Goal: Information Seeking & Learning: Check status

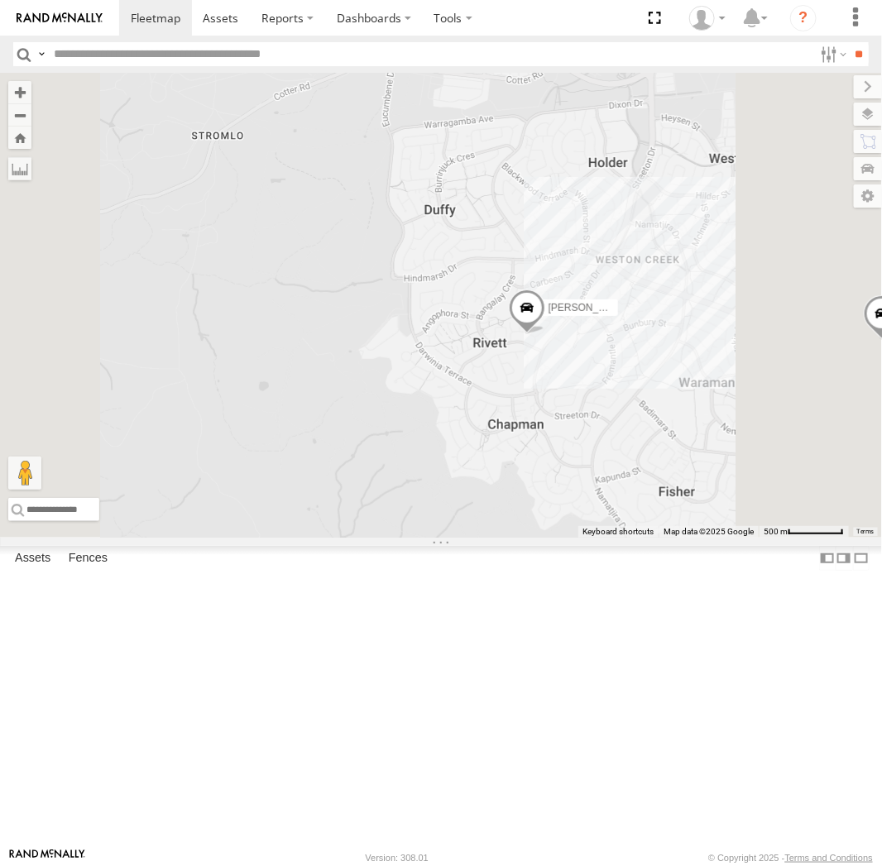
drag, startPoint x: 744, startPoint y: 504, endPoint x: 672, endPoint y: 500, distance: 72.1
click at [672, 500] on div "[PERSON_NAME] [PERSON_NAME] [PERSON_NAME] [PERSON_NAME]" at bounding box center [441, 305] width 882 height 465
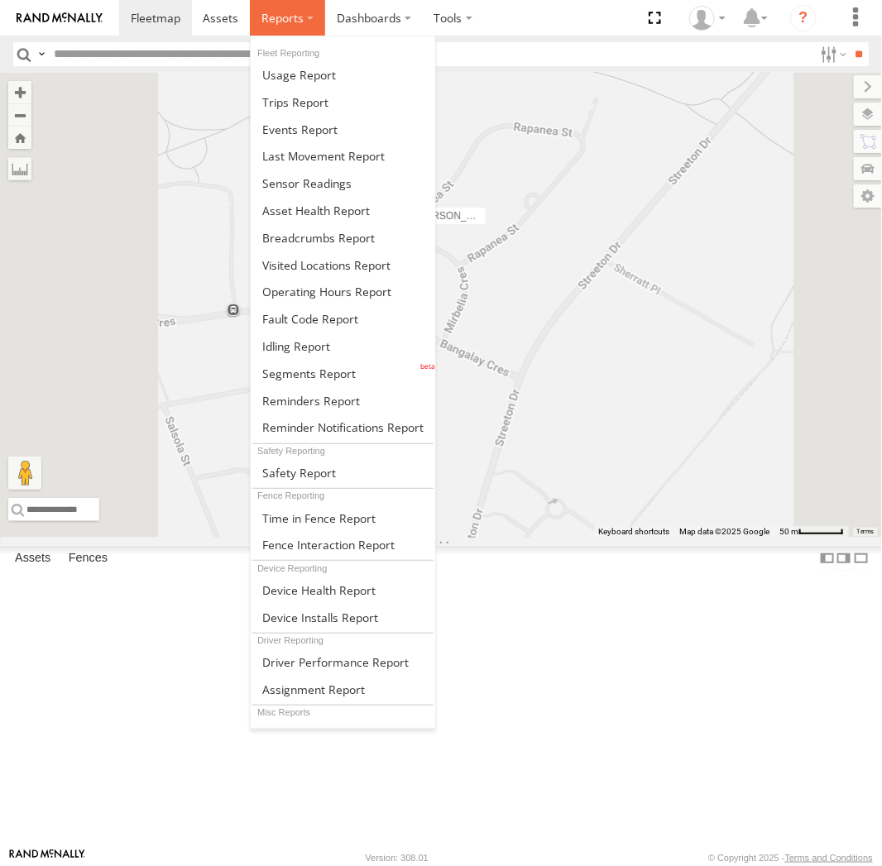
click at [309, 20] on label at bounding box center [287, 18] width 75 height 36
click at [329, 228] on link at bounding box center [343, 237] width 184 height 27
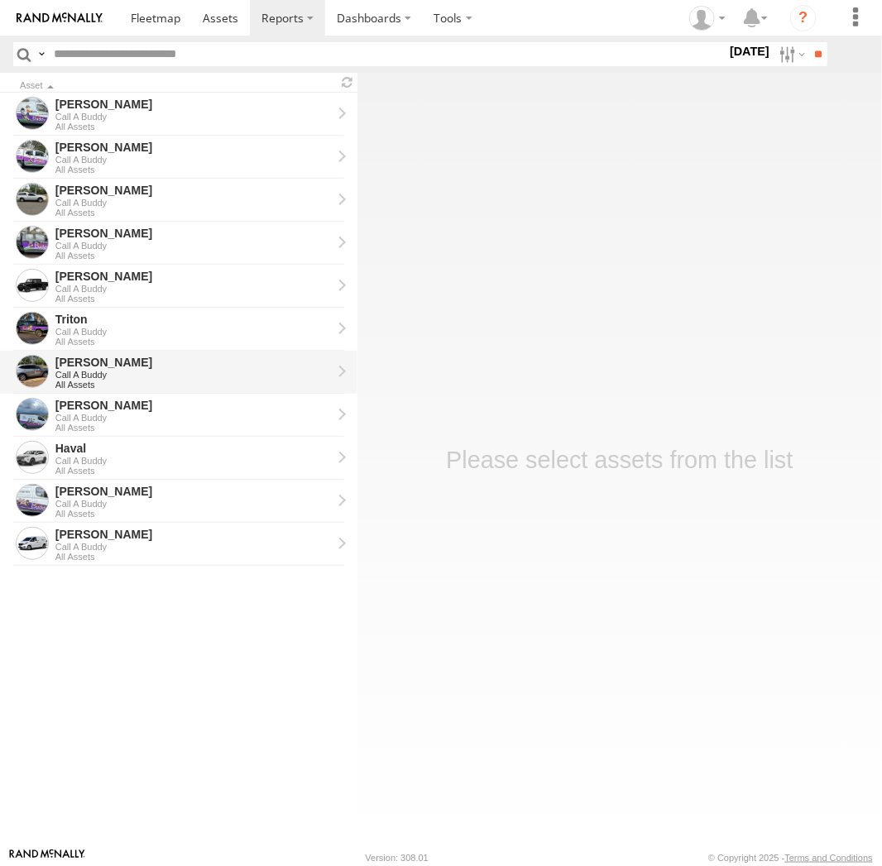
click at [71, 365] on div "[PERSON_NAME]" at bounding box center [193, 362] width 276 height 15
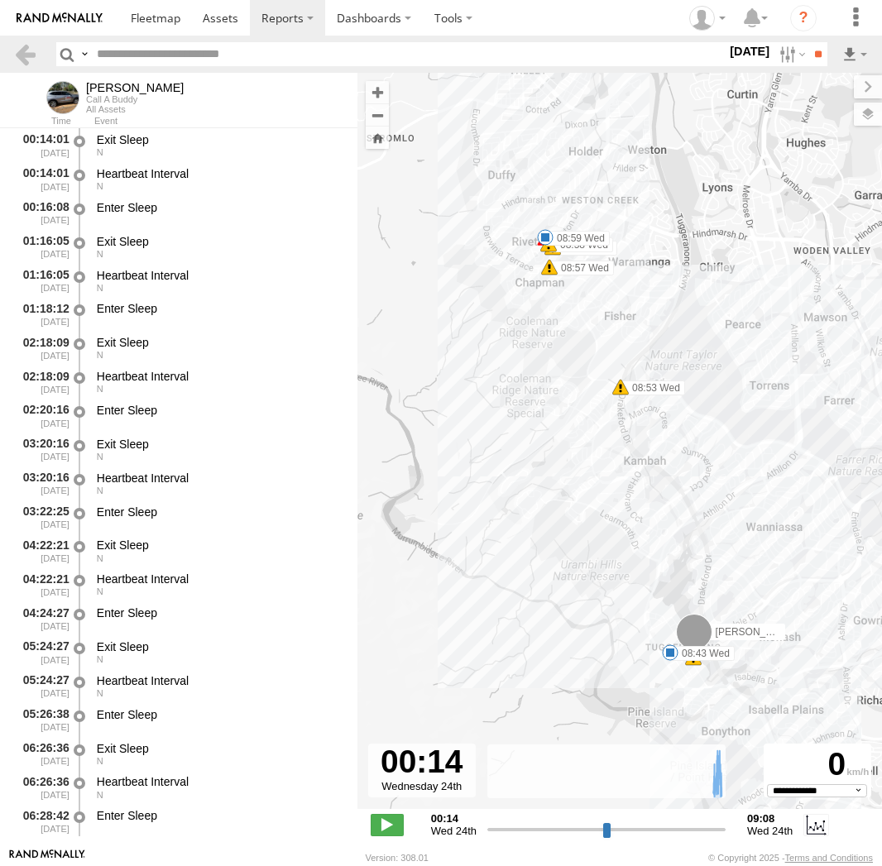
select select "**********"
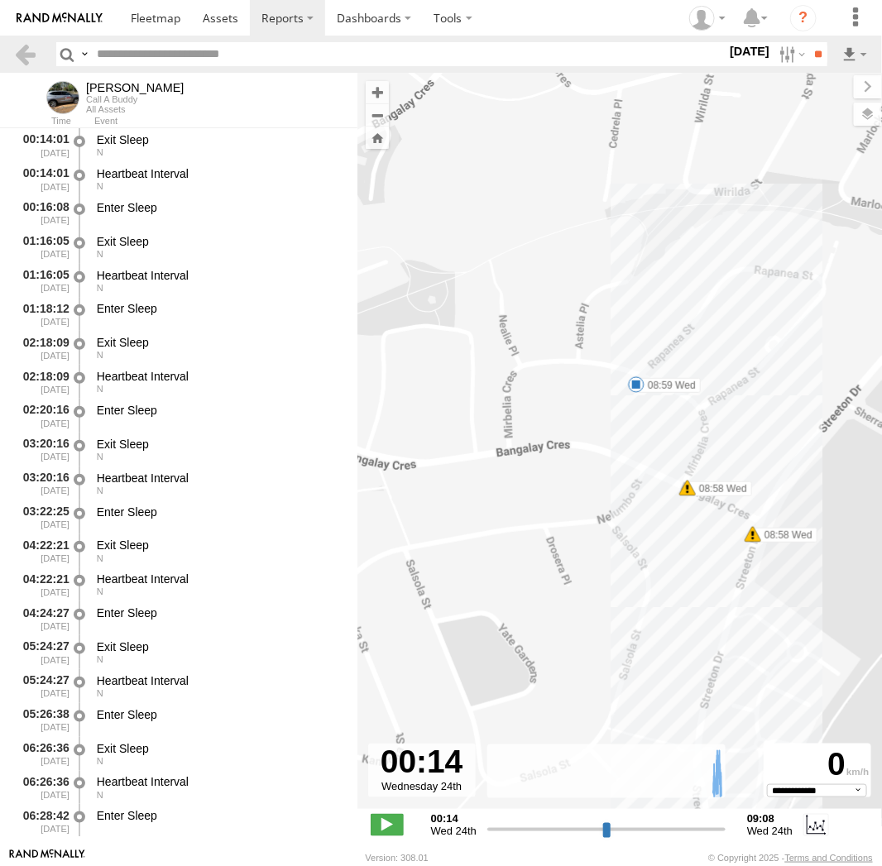
drag, startPoint x: 550, startPoint y: 231, endPoint x: 716, endPoint y: 616, distance: 419.5
click at [716, 616] on div "Chris 08:43 Wed 08:53 Wed 08:57 Wed 08:58 Wed 08:58 Wed 08:59 Wed" at bounding box center [619, 450] width 524 height 754
click at [639, 385] on span at bounding box center [636, 384] width 17 height 17
click at [635, 406] on div "Chris 08:43 Wed 08:53 Wed 08:57 Wed 08:58 Wed 08:58 Wed 08:59 Wed 7 08:59 Wed 2…" at bounding box center [619, 450] width 524 height 754
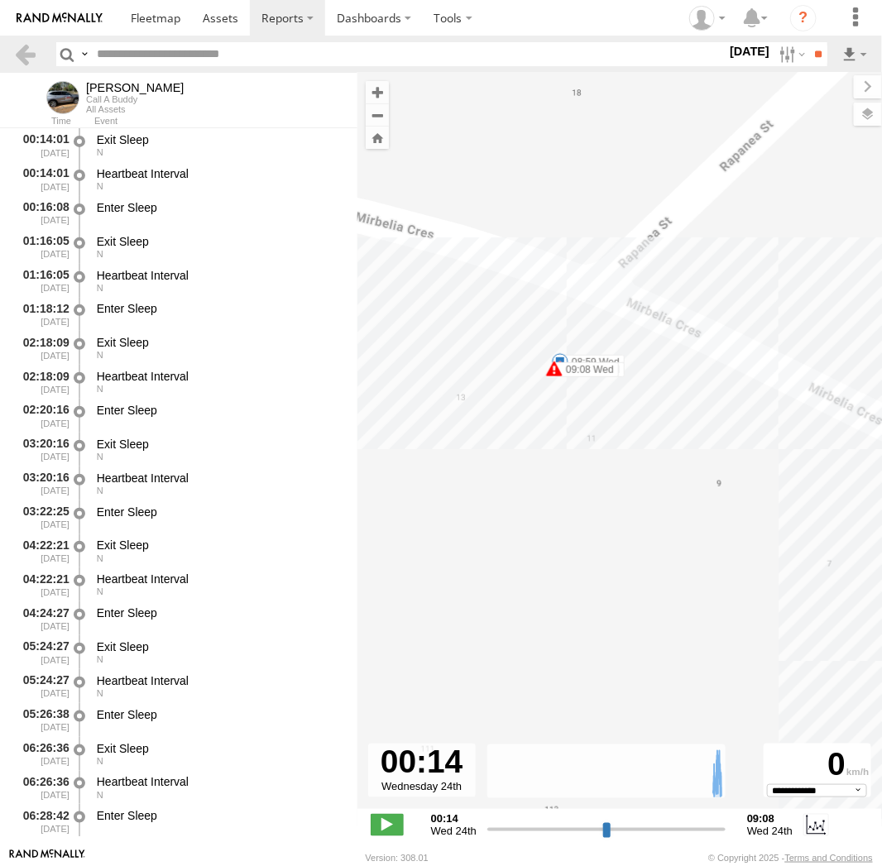
drag, startPoint x: 791, startPoint y: 403, endPoint x: 511, endPoint y: 398, distance: 279.7
click at [511, 398] on div "Chris 08:43 Wed 08:53 Wed 08:57 Wed 08:58 Wed 08:58 Wed 08:59 Wed 09:04 Wed 09:…" at bounding box center [619, 450] width 524 height 754
click at [558, 363] on span at bounding box center [556, 361] width 17 height 17
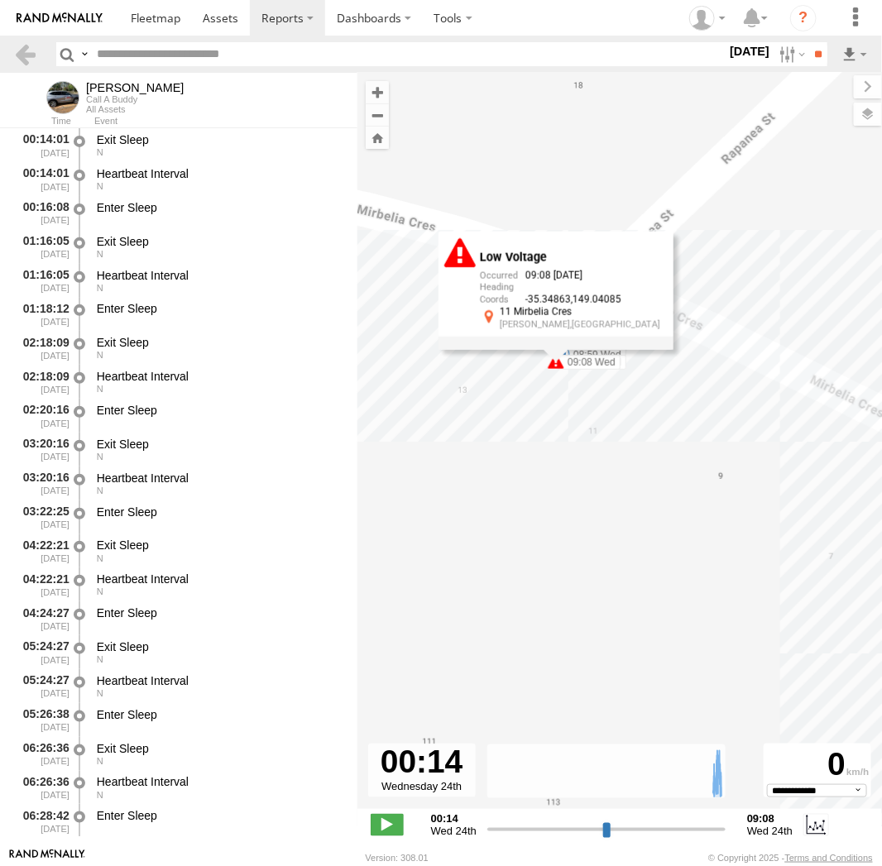
drag, startPoint x: 699, startPoint y: 423, endPoint x: 692, endPoint y: 412, distance: 13.1
click at [698, 420] on div "Chris 08:43 Wed 08:53 Wed 08:57 Wed 08:58 Wed 08:58 Wed 08:59 Wed 09:04 Wed 09:…" at bounding box center [619, 450] width 524 height 754
drag, startPoint x: 533, startPoint y: 465, endPoint x: 534, endPoint y: 428, distance: 37.3
click at [533, 456] on div "Chris 08:43 Wed 08:53 Wed 08:57 Wed 08:58 Wed 08:58 Wed 08:59 Wed 09:04 Wed 09:…" at bounding box center [619, 450] width 524 height 754
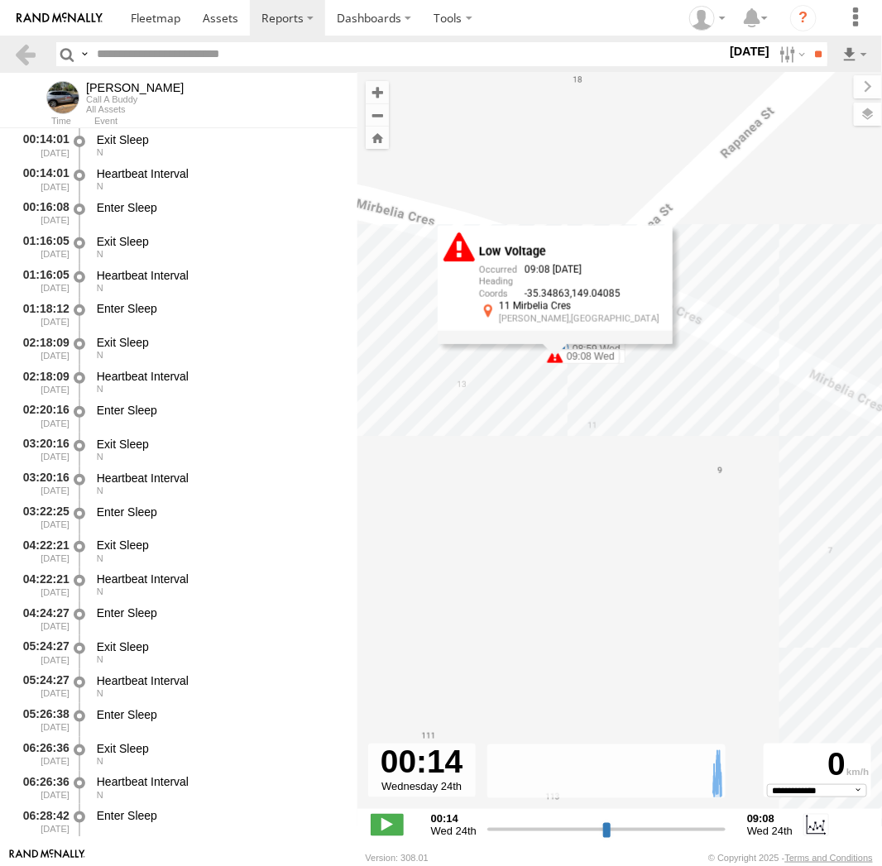
click at [557, 343] on div "Low Voltage 09:08 24/09/2025 -35.34863 149.04085 11 Mirbelia Cres Rivett,ACT" at bounding box center [555, 284] width 235 height 117
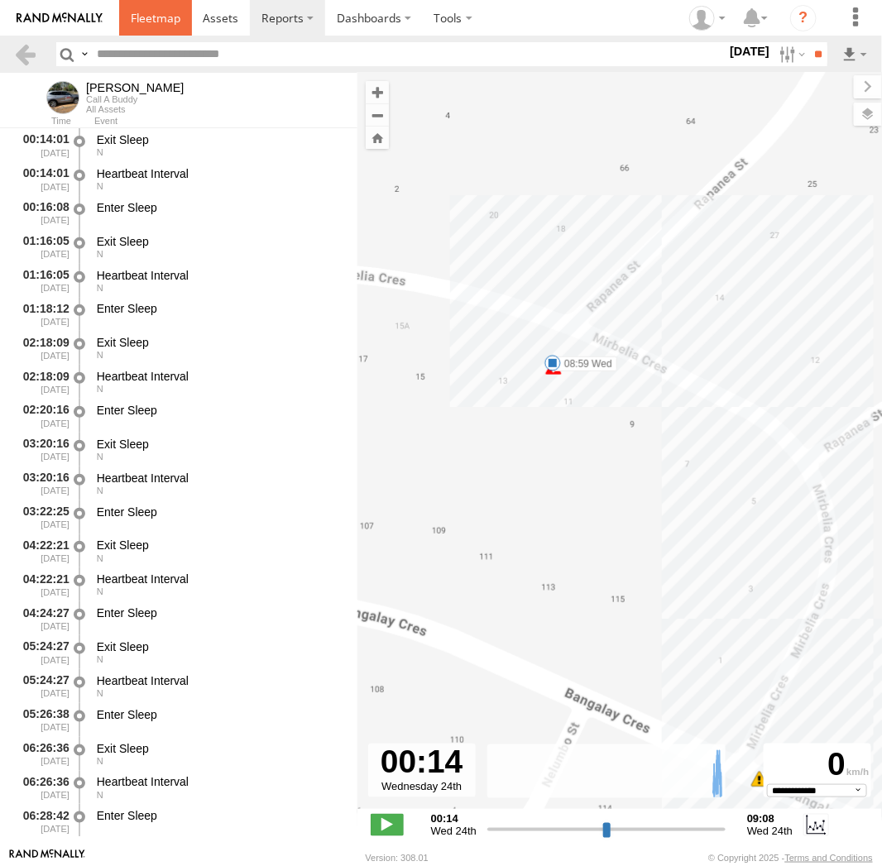
click at [156, 25] on span at bounding box center [156, 18] width 50 height 16
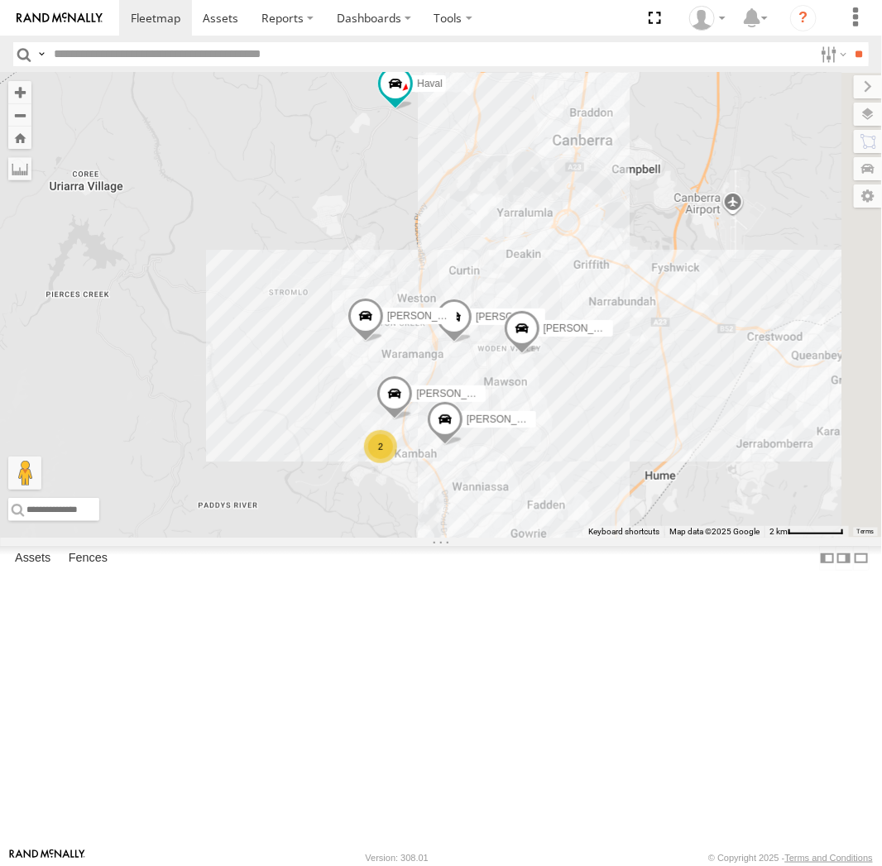
drag, startPoint x: 701, startPoint y: 528, endPoint x: 673, endPoint y: 430, distance: 101.6
click at [673, 427] on div "Daniel Peter Kyle Andrew Chris Tom Michael Haval 2 Jamie" at bounding box center [441, 305] width 882 height 465
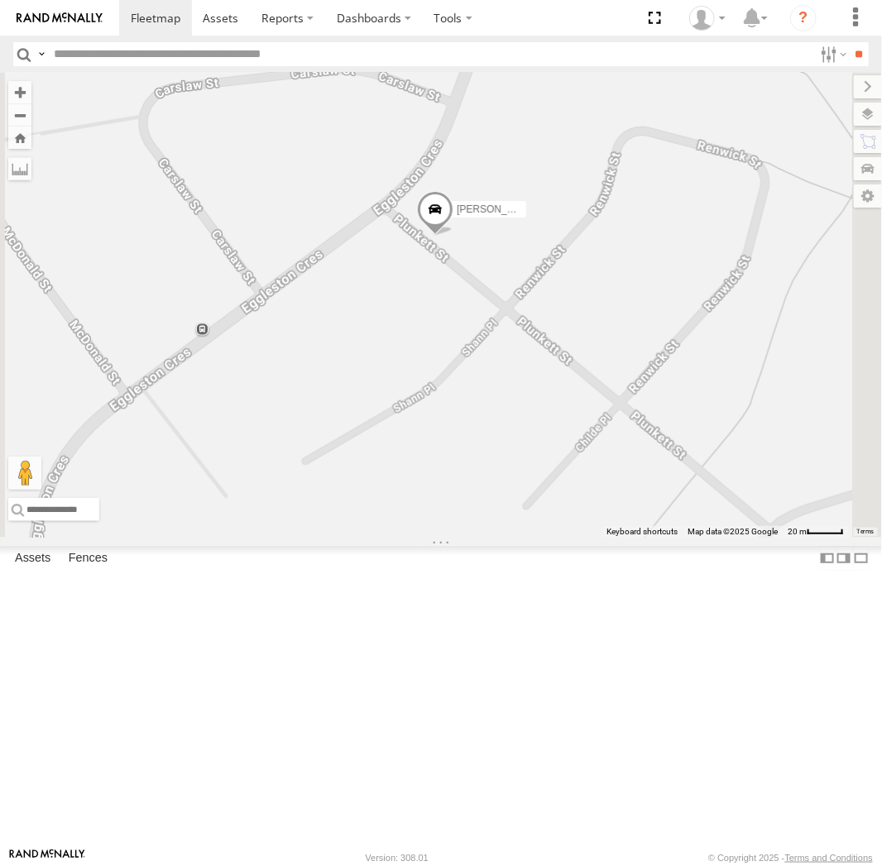
click at [610, 475] on div "Daniel Peter Kyle Andrew Chris Tom Michael Haval Jamie" at bounding box center [441, 305] width 882 height 465
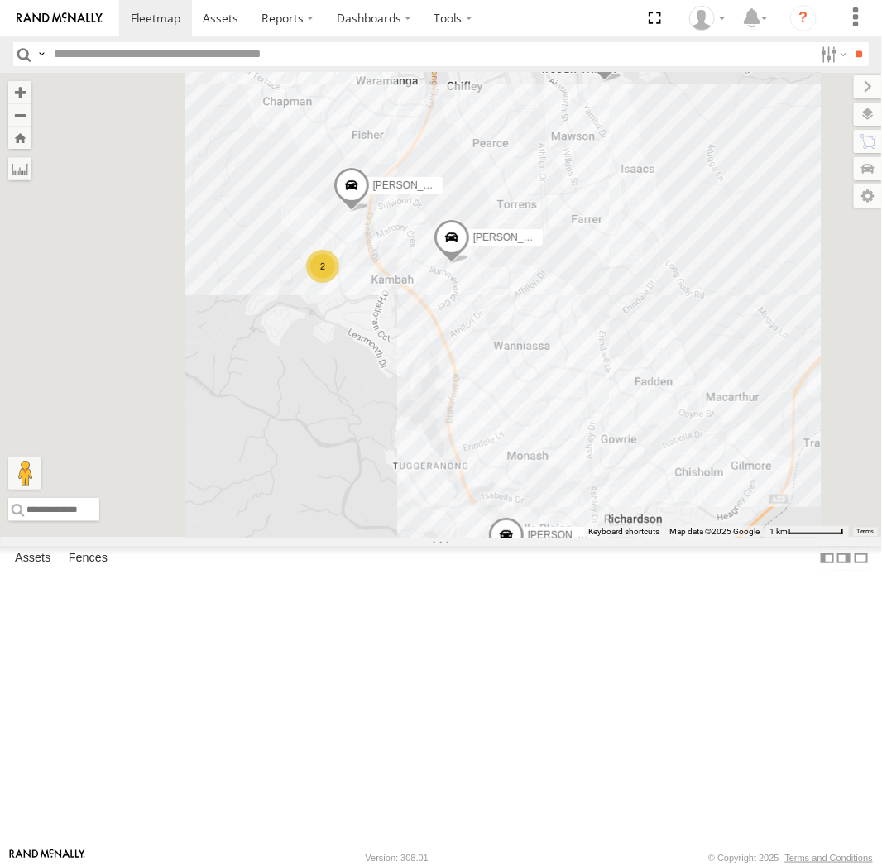
drag, startPoint x: 509, startPoint y: 204, endPoint x: 600, endPoint y: 328, distance: 153.9
click at [600, 328] on div "Daniel Peter Kyle Andrew Chris Tom Michael 2" at bounding box center [441, 305] width 882 height 465
